Goal: Transaction & Acquisition: Download file/media

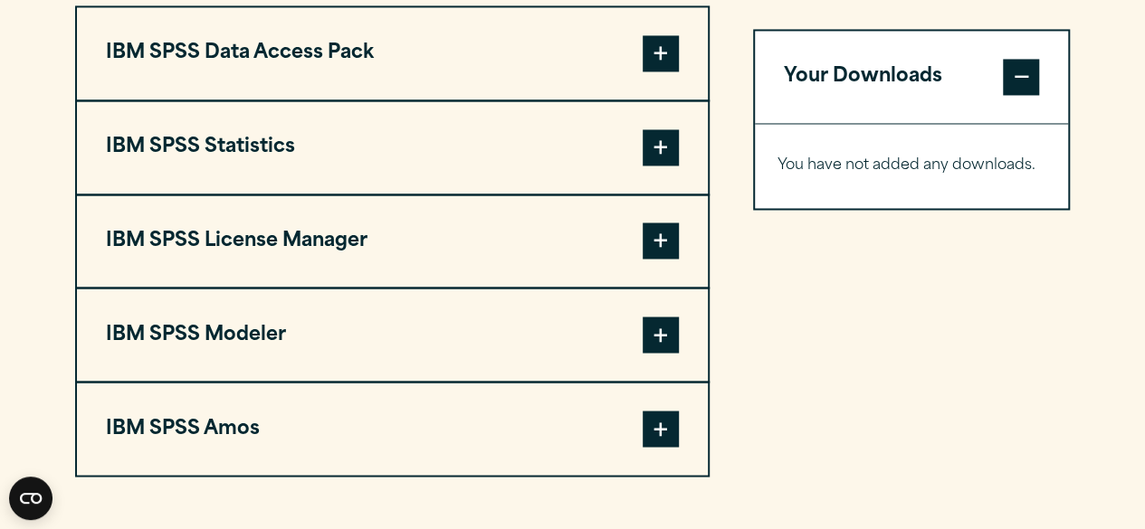
scroll to position [1461, 0]
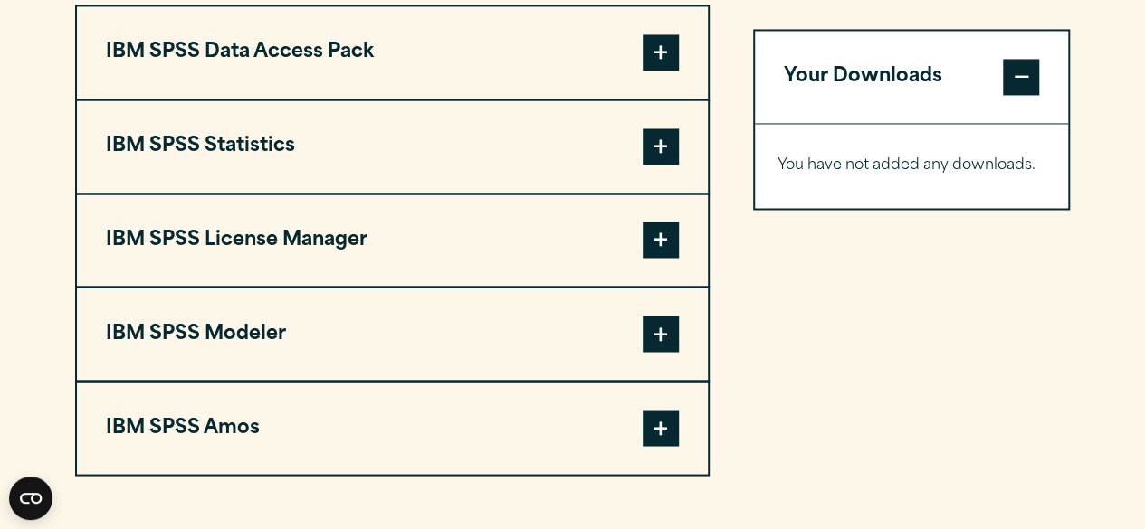
click at [662, 131] on span at bounding box center [660, 146] width 36 height 36
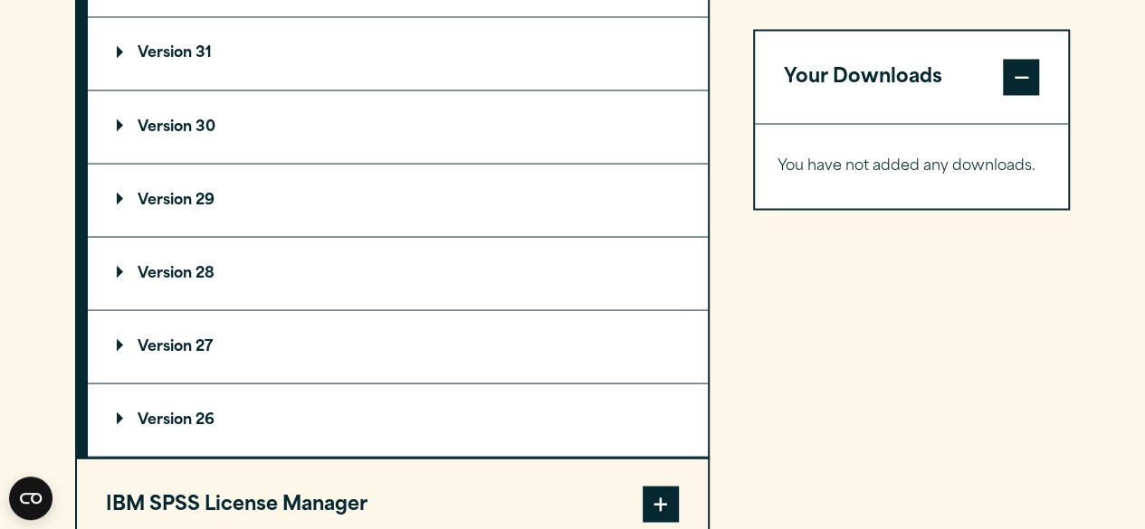
scroll to position [1639, 0]
click at [373, 202] on summary "Version 29" at bounding box center [398, 199] width 620 height 72
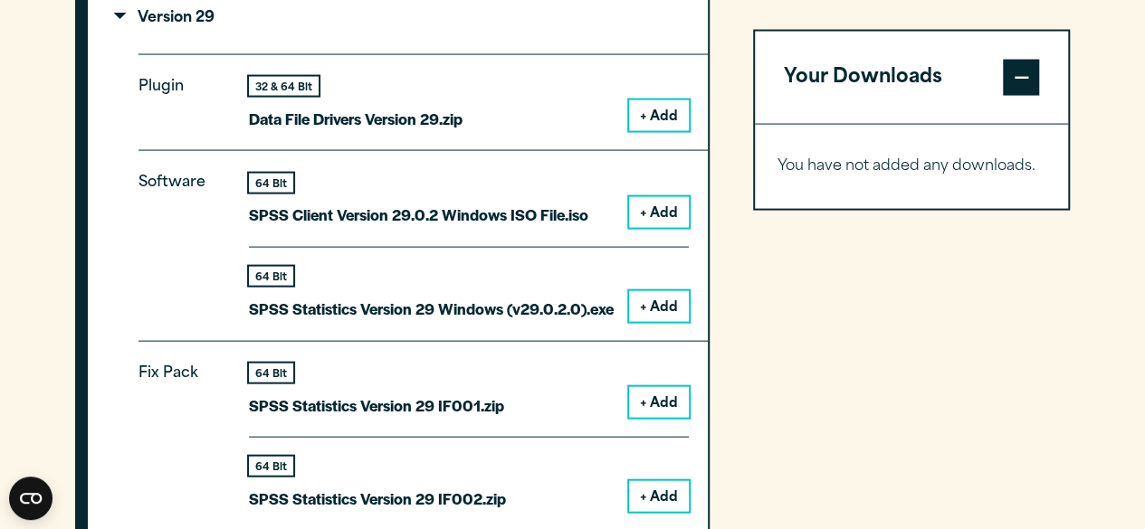
scroll to position [1821, 0]
click at [668, 290] on button "+ Add" at bounding box center [659, 305] width 60 height 31
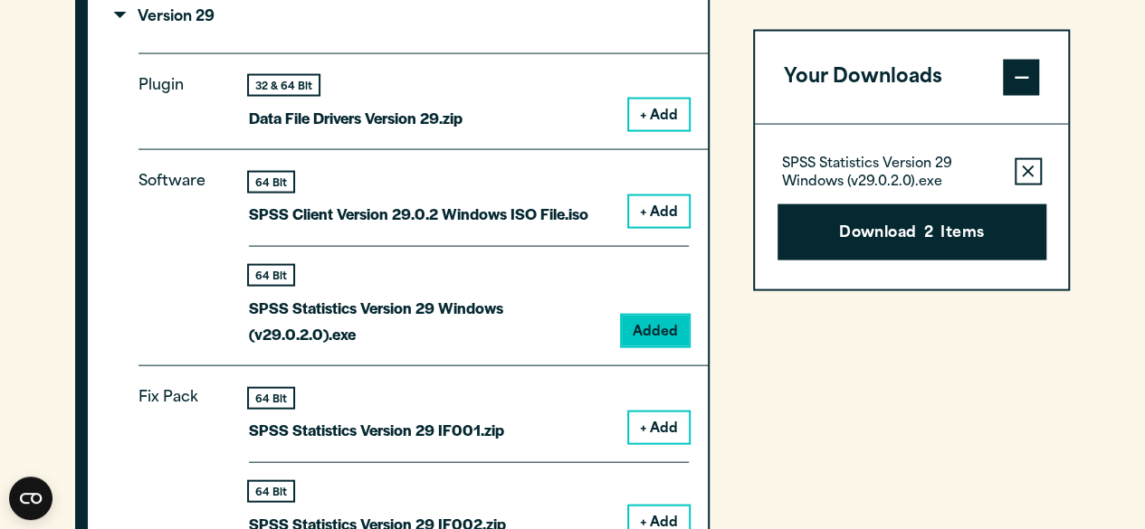
click at [1033, 165] on button "Remove this item from your software download list" at bounding box center [1027, 170] width 27 height 27
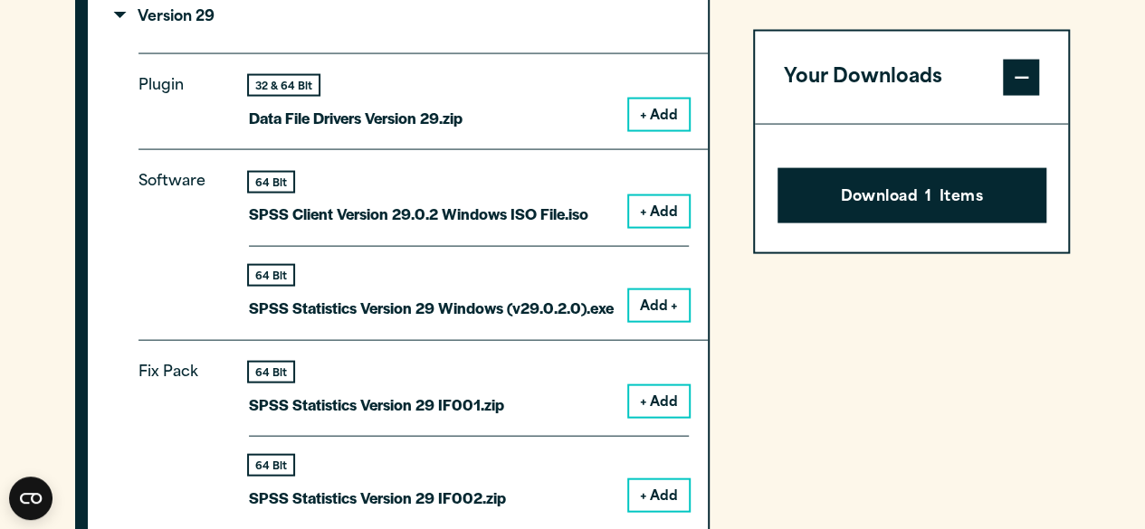
click at [1019, 66] on span at bounding box center [1021, 77] width 36 height 36
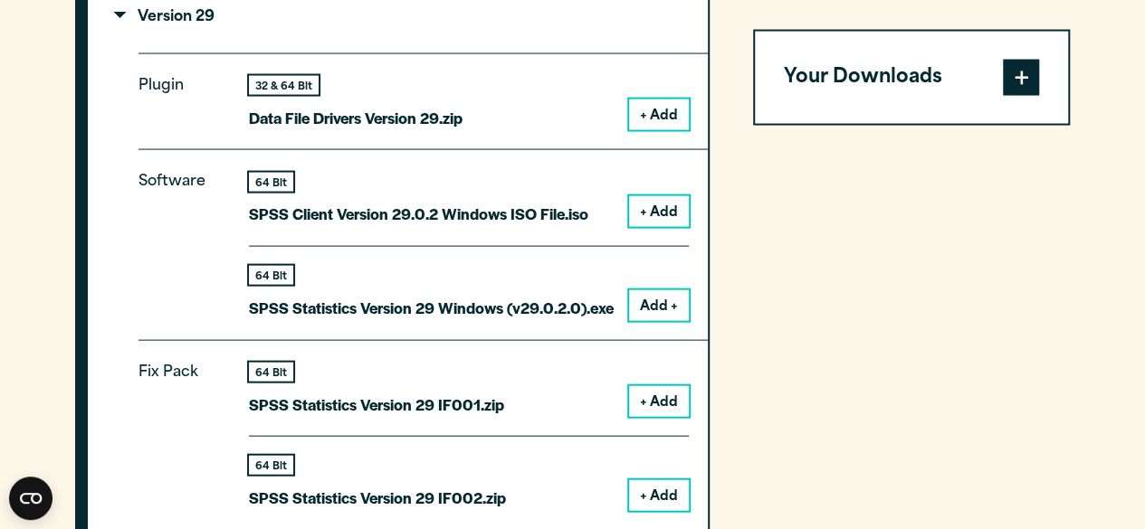
click at [1019, 66] on span at bounding box center [1021, 77] width 36 height 36
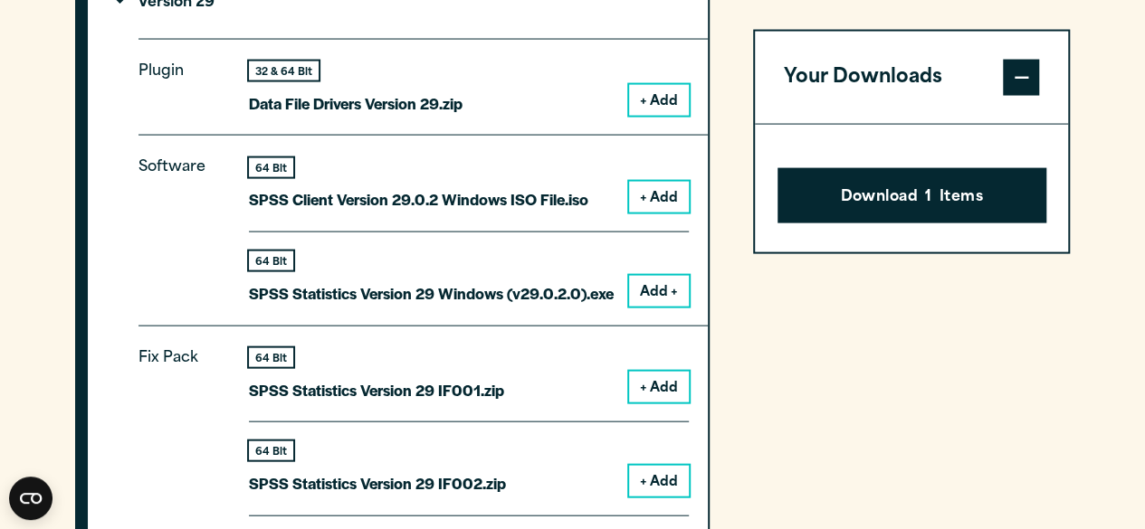
scroll to position [1873, 0]
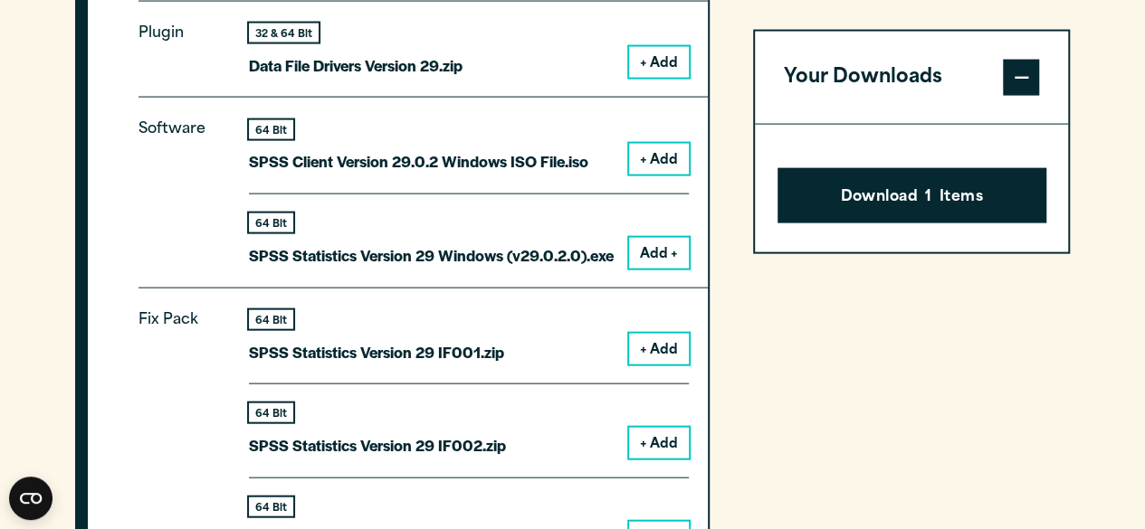
click at [646, 238] on button "Add +" at bounding box center [659, 253] width 60 height 31
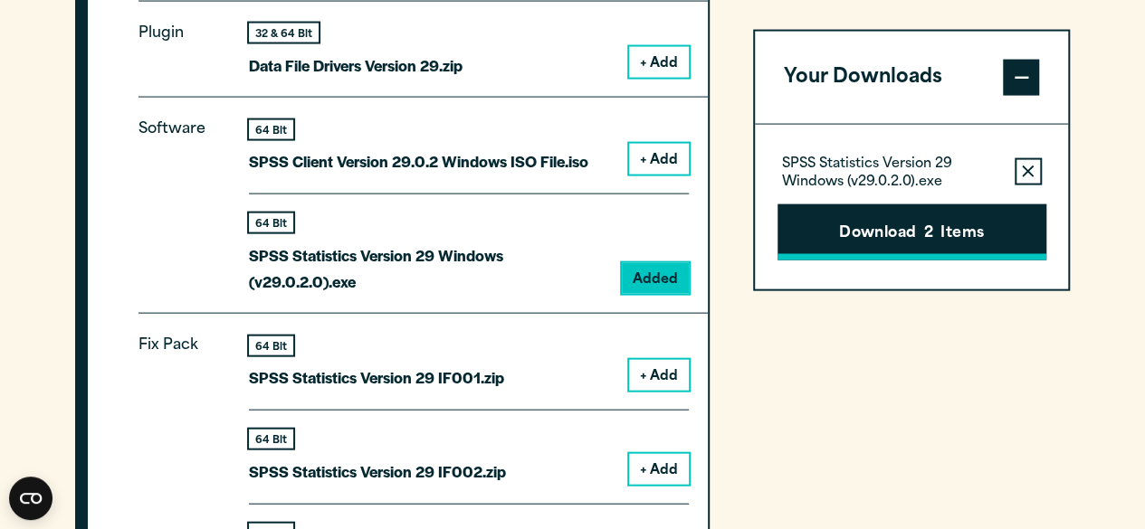
click at [849, 228] on button "Download 2 Items" at bounding box center [911, 232] width 269 height 56
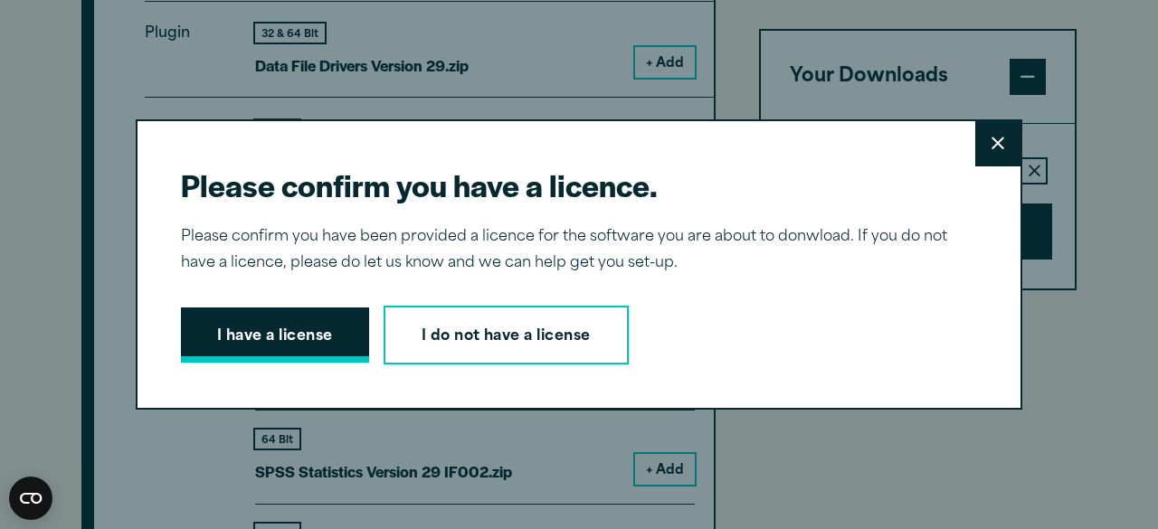
click at [311, 339] on button "I have a license" at bounding box center [275, 336] width 188 height 56
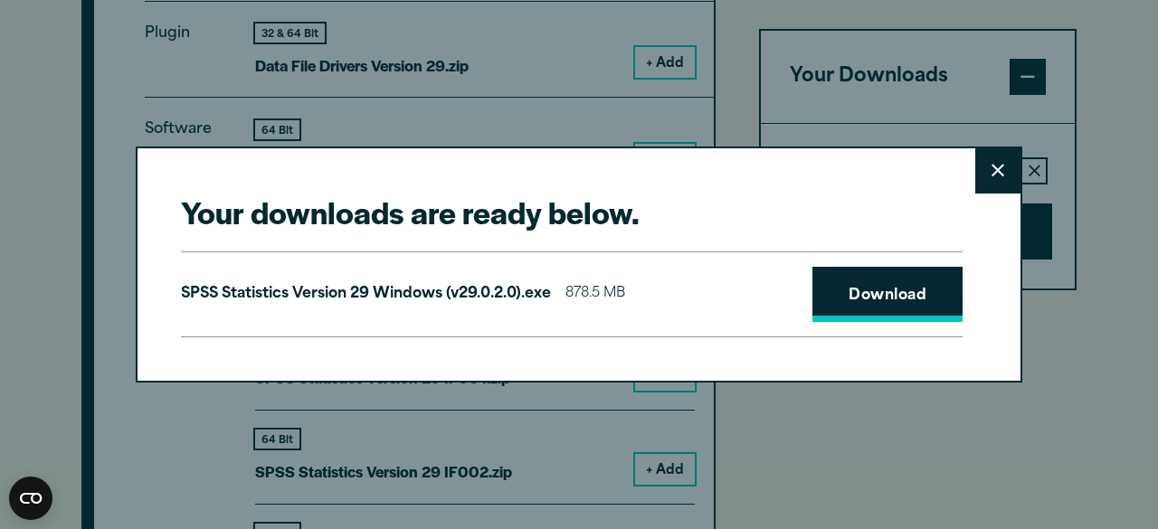
click at [900, 286] on link "Download" at bounding box center [888, 295] width 150 height 56
click at [980, 162] on button "Close" at bounding box center [997, 170] width 45 height 45
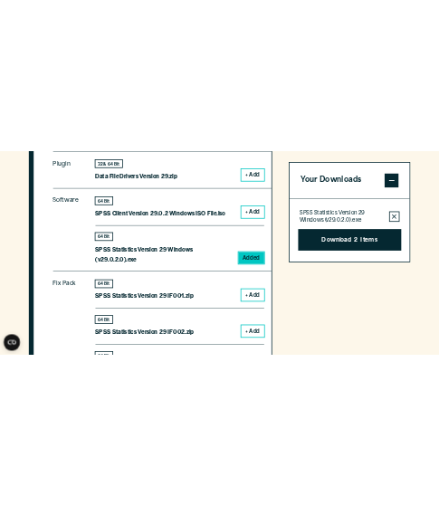
scroll to position [1410, 0]
